Goal: Find specific page/section: Find specific page/section

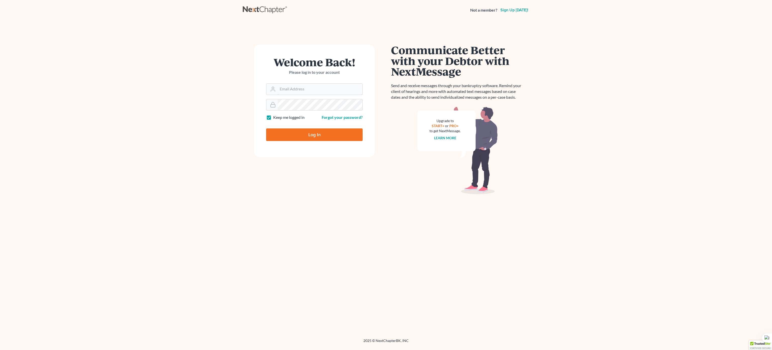
type input "[EMAIL_ADDRESS][DOMAIN_NAME]"
click at [328, 135] on input "Log In" at bounding box center [314, 134] width 97 height 13
type input "Thinking..."
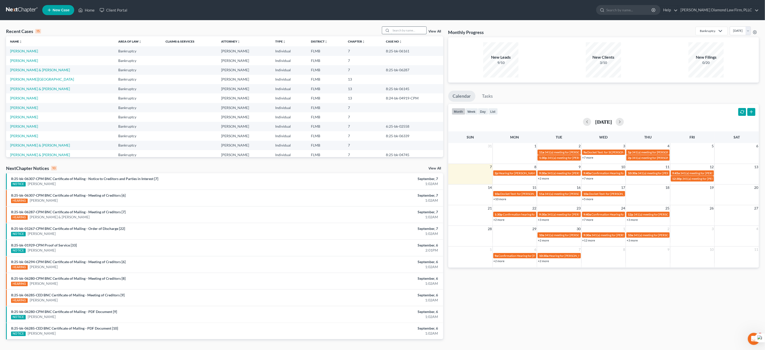
click at [407, 29] on input "search" at bounding box center [408, 30] width 35 height 7
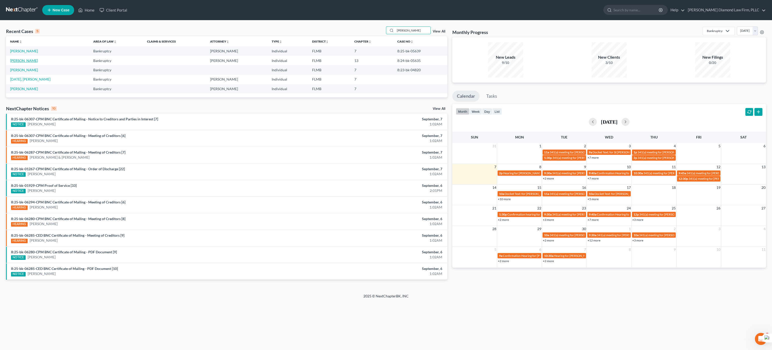
type input "[PERSON_NAME]"
click at [22, 61] on link "[PERSON_NAME]" at bounding box center [24, 60] width 28 height 4
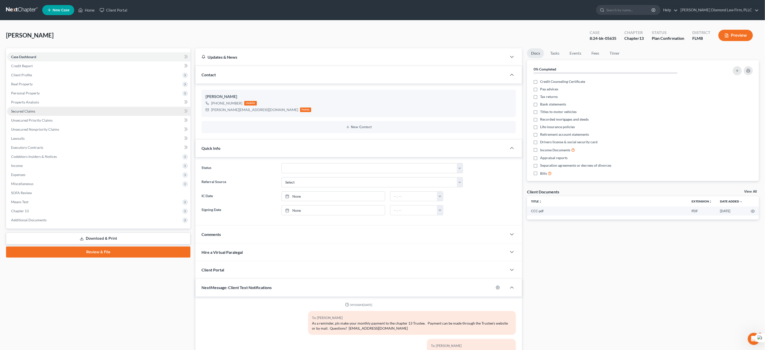
scroll to position [511, 0]
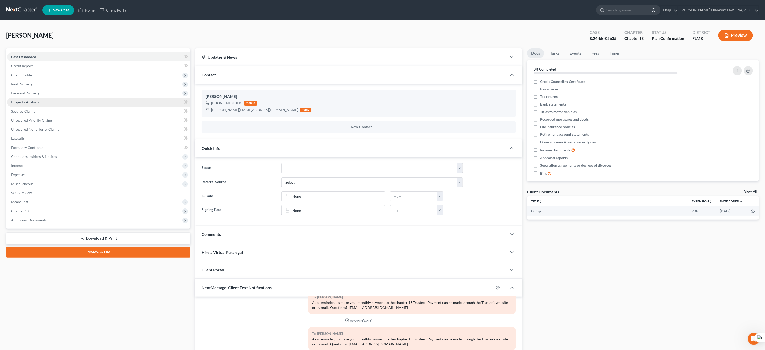
click at [36, 100] on span "Property Analysis" at bounding box center [25, 102] width 28 height 4
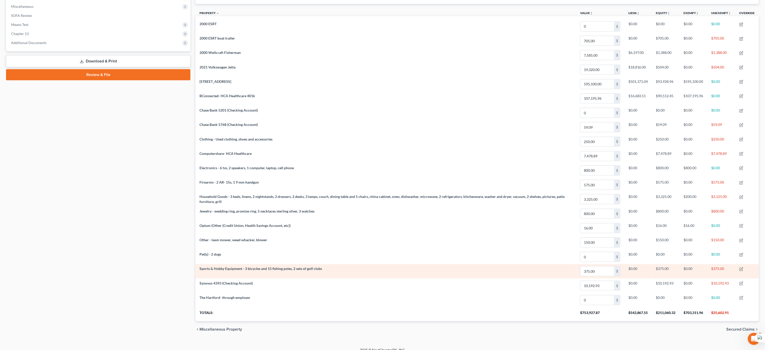
scroll to position [190, 0]
